Goal: Information Seeking & Learning: Learn about a topic

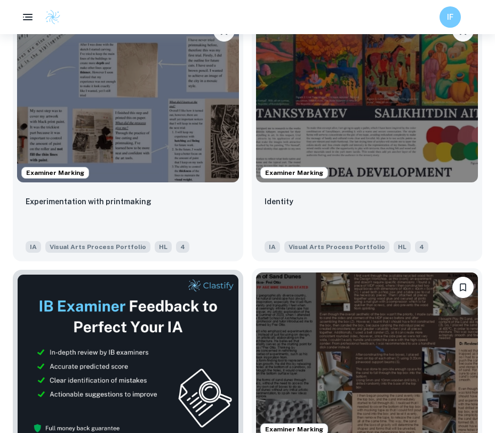
scroll to position [312, 0]
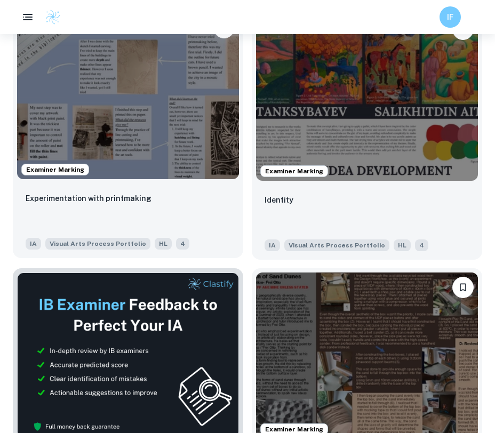
click at [178, 149] on img at bounding box center [128, 96] width 222 height 166
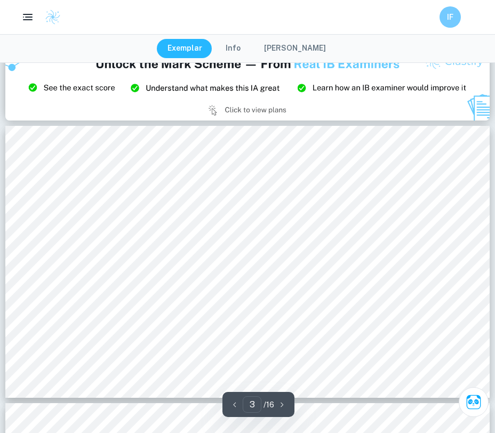
scroll to position [703, 0]
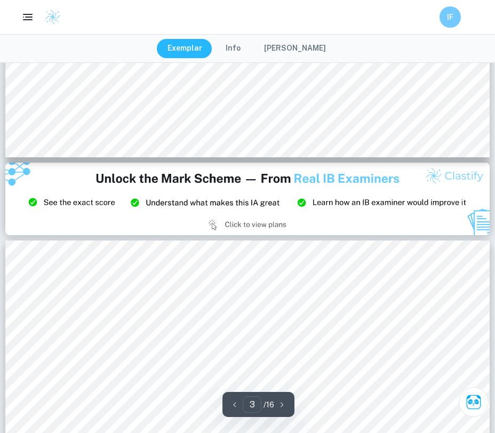
type input "2"
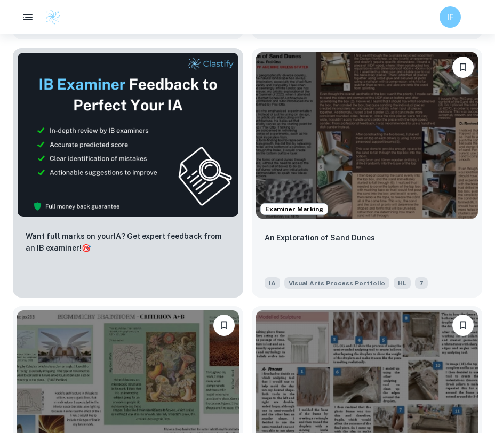
scroll to position [534, 0]
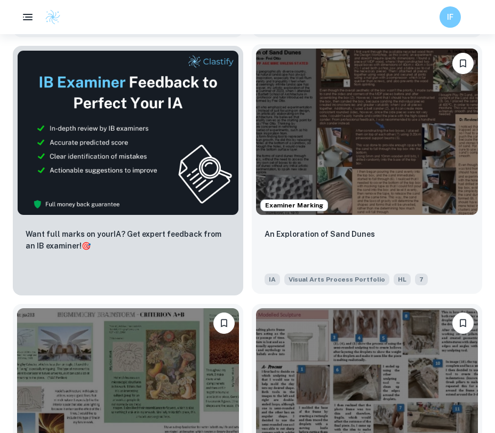
click at [332, 218] on div "Examiner Marking" at bounding box center [367, 131] width 230 height 175
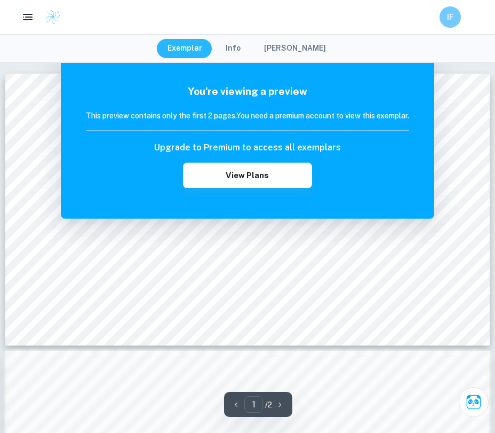
scroll to position [2, 0]
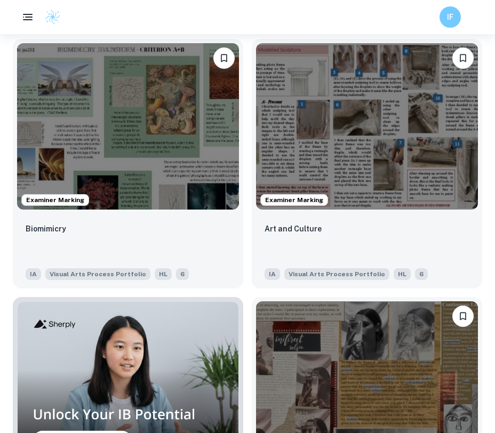
scroll to position [797, 0]
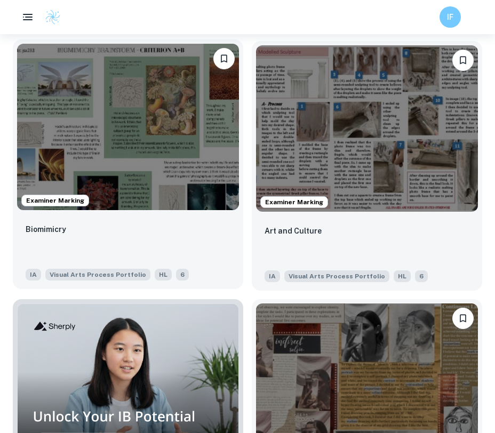
click at [190, 214] on div "Examiner Marking" at bounding box center [128, 126] width 230 height 175
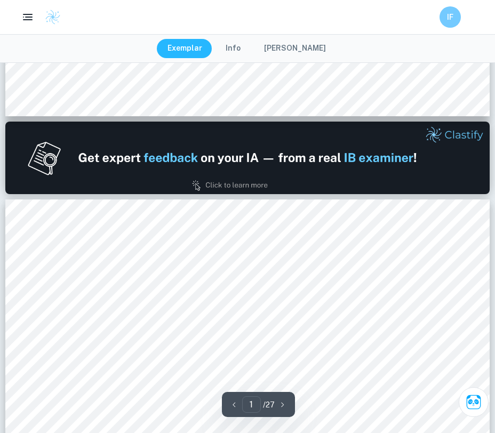
scroll to position [260, 0]
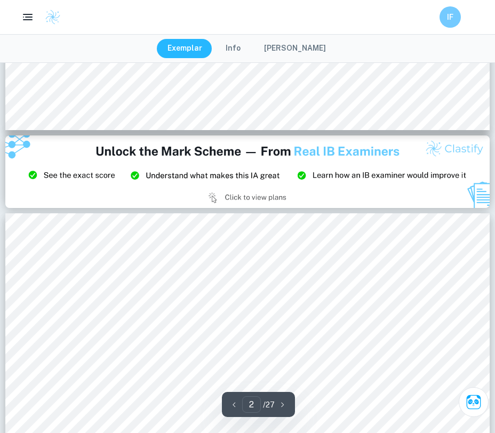
type input "3"
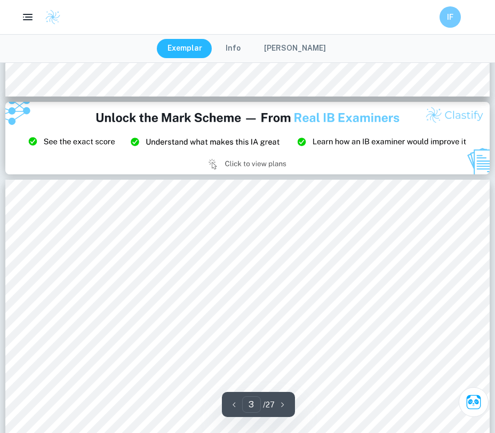
scroll to position [731, 0]
